Goal: Find specific page/section: Find specific page/section

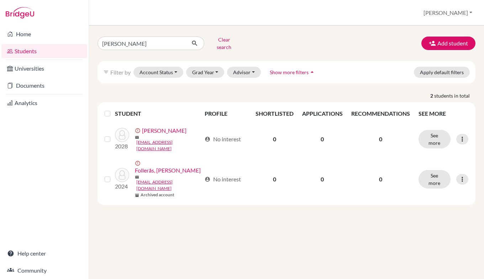
click at [294, 69] on span "Show more filters" at bounding box center [288, 72] width 39 height 6
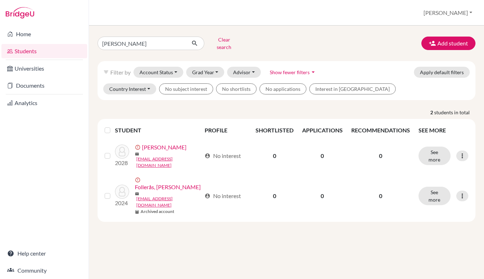
click at [36, 53] on link "Students" at bounding box center [44, 51] width 86 height 14
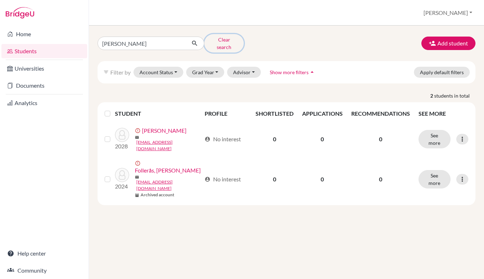
click at [229, 39] on button "Clear search" at bounding box center [223, 43] width 39 height 18
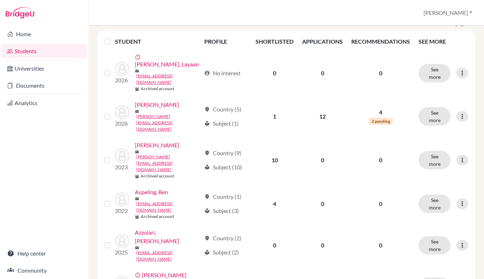
scroll to position [95, 0]
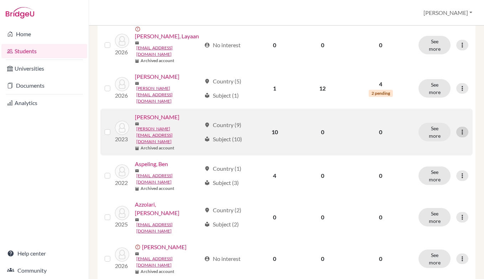
click at [458, 129] on icon at bounding box center [461, 132] width 7 height 7
click at [425, 119] on button "Edit student" at bounding box center [425, 117] width 56 height 11
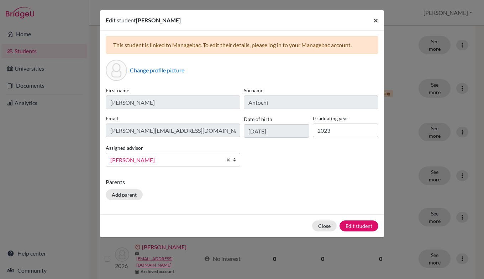
click at [375, 19] on span "×" at bounding box center [375, 20] width 5 height 10
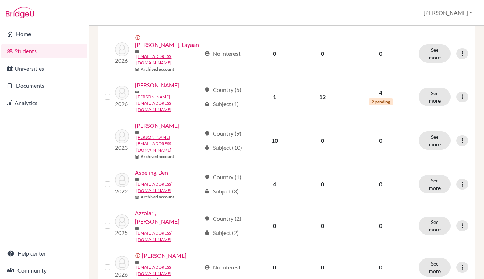
scroll to position [0, 0]
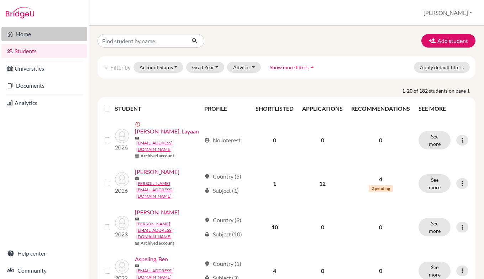
click at [30, 36] on link "Home" at bounding box center [44, 34] width 86 height 14
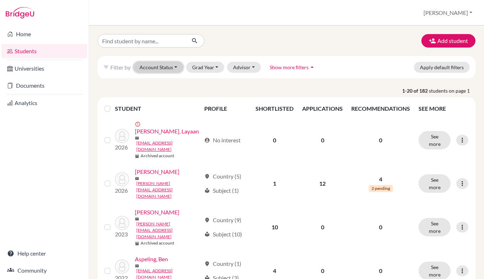
click at [153, 66] on button "Account Status" at bounding box center [158, 67] width 50 height 11
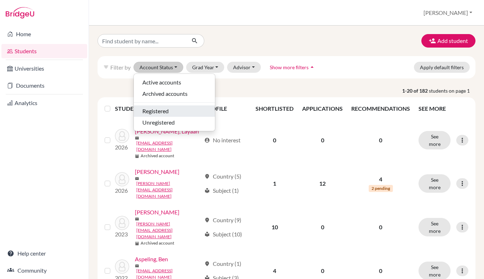
click at [166, 111] on span "Registered" at bounding box center [155, 111] width 26 height 9
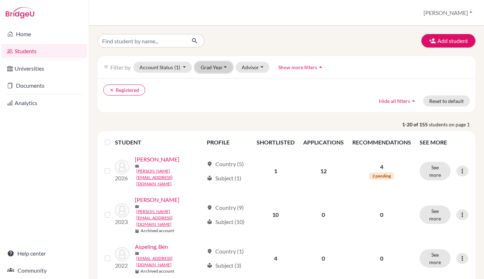
click at [223, 67] on button "Grad Year" at bounding box center [213, 67] width 38 height 11
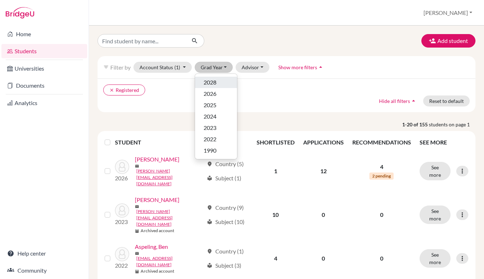
click at [218, 85] on div "2028" at bounding box center [215, 82] width 25 height 9
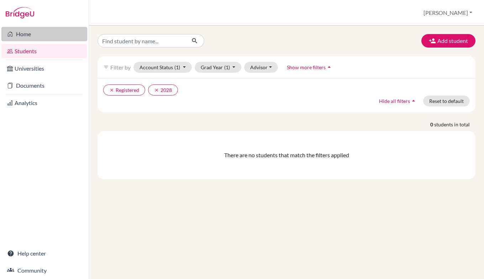
click at [29, 31] on link "Home" at bounding box center [44, 34] width 86 height 14
